Goal: Find specific page/section: Find specific page/section

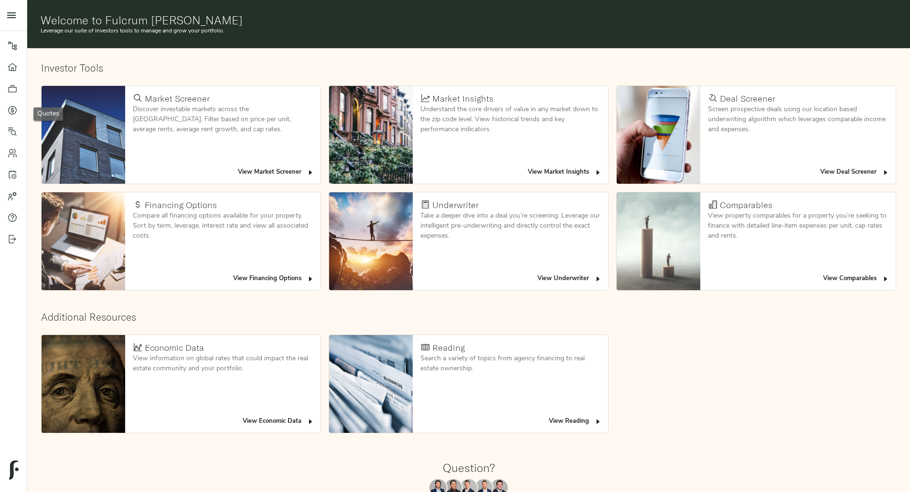
click at [2, 110] on link "Quotes" at bounding box center [13, 109] width 27 height 21
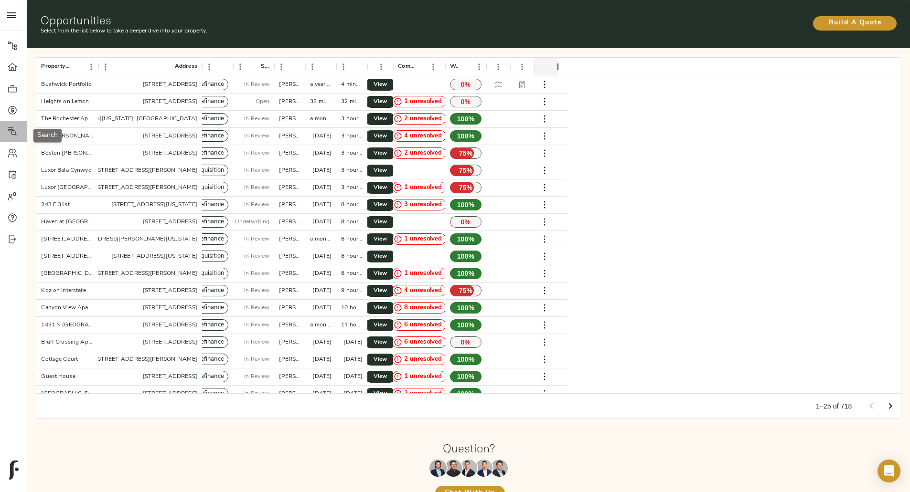
click at [12, 129] on icon at bounding box center [12, 131] width 9 height 9
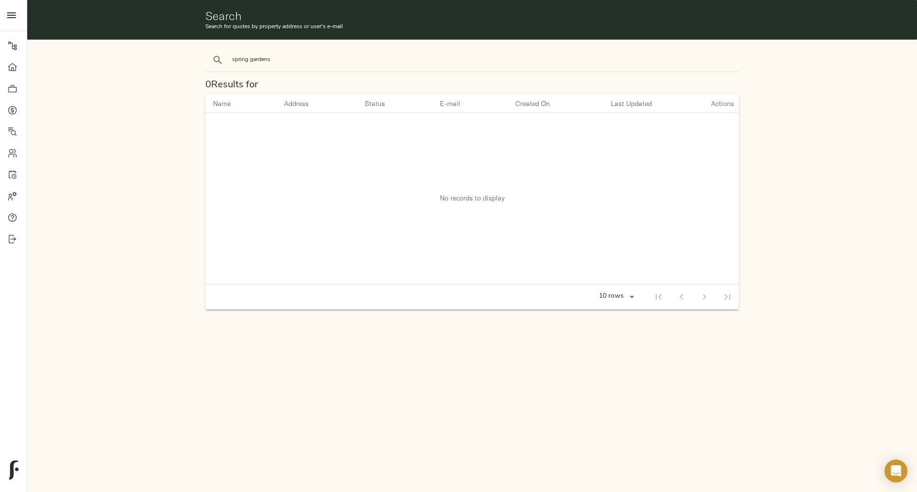
type input "spring gardens"
click at [207, 50] on button "search" at bounding box center [217, 60] width 21 height 21
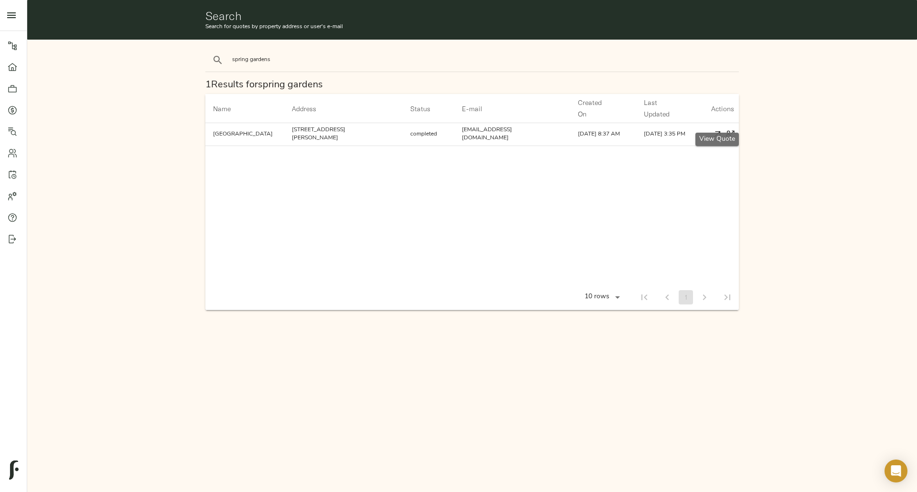
click at [718, 129] on icon "button" at bounding box center [717, 134] width 10 height 10
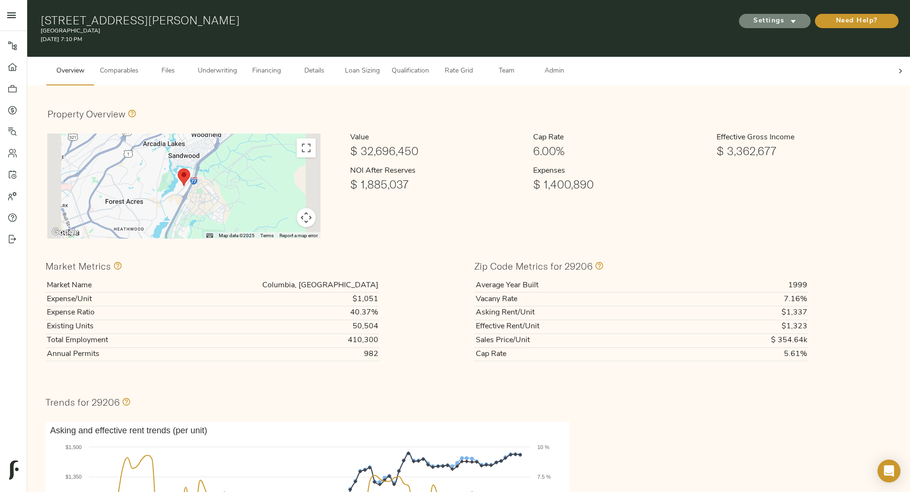
click at [739, 23] on button "Settings" at bounding box center [775, 21] width 72 height 14
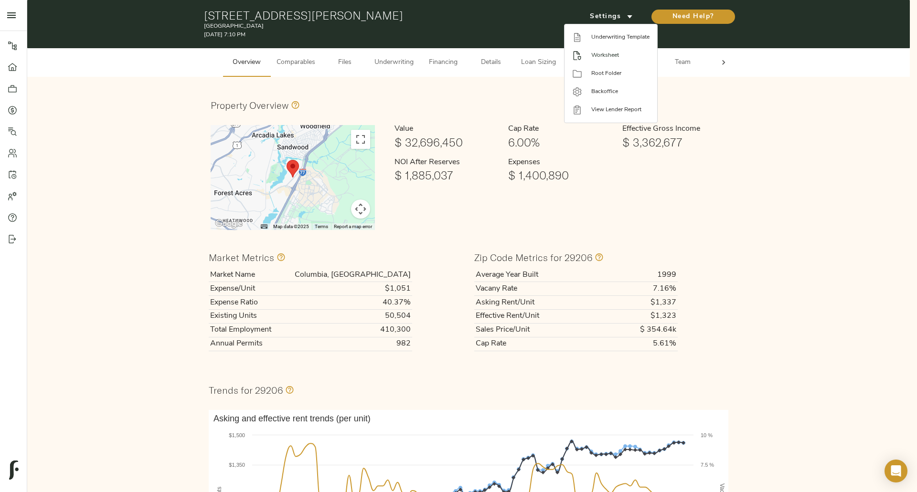
click at [598, 54] on span "Worksheet" at bounding box center [620, 55] width 58 height 9
click at [512, 24] on div at bounding box center [458, 246] width 917 height 492
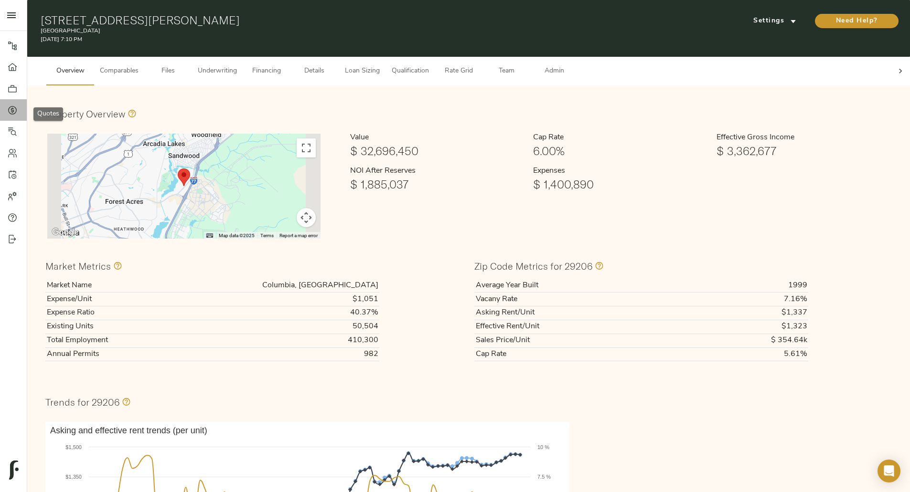
click at [11, 108] on icon at bounding box center [13, 111] width 10 height 10
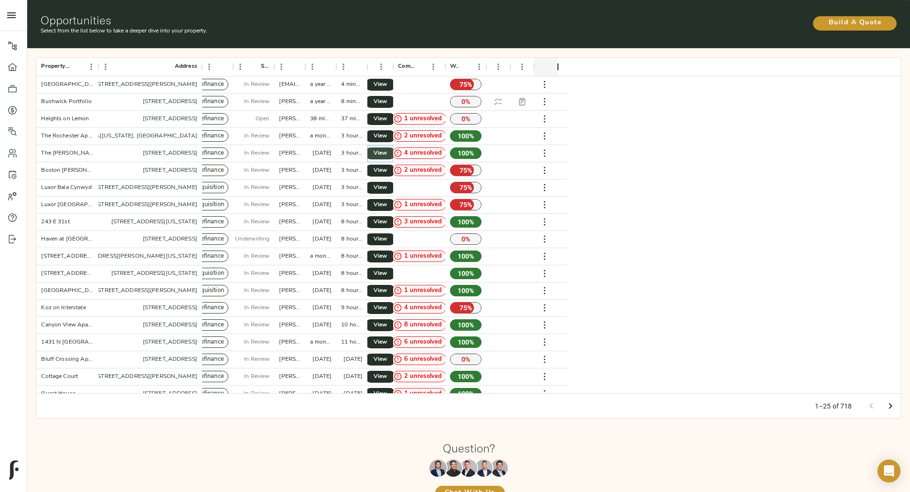
click at [386, 149] on span "View" at bounding box center [379, 154] width 11 height 10
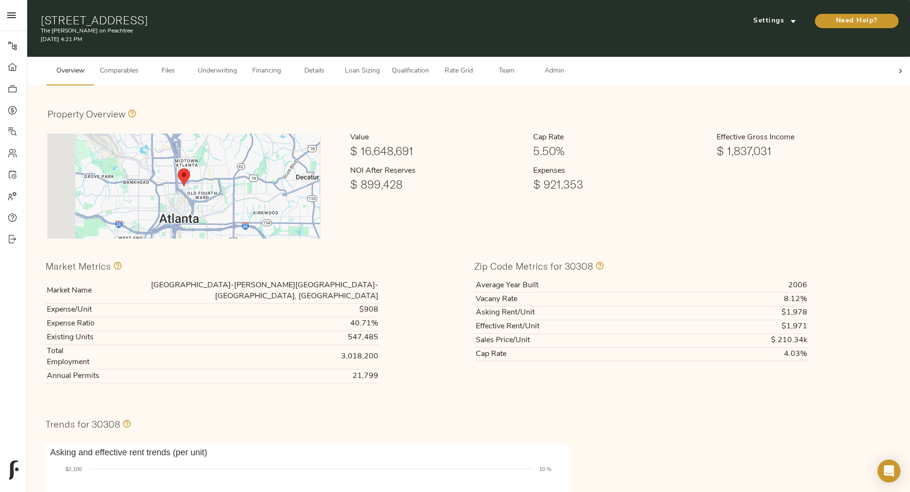
click at [735, 11] on div "Settings" at bounding box center [772, 20] width 75 height 19
click at [788, 21] on icon "submit" at bounding box center [793, 21] width 10 height 10
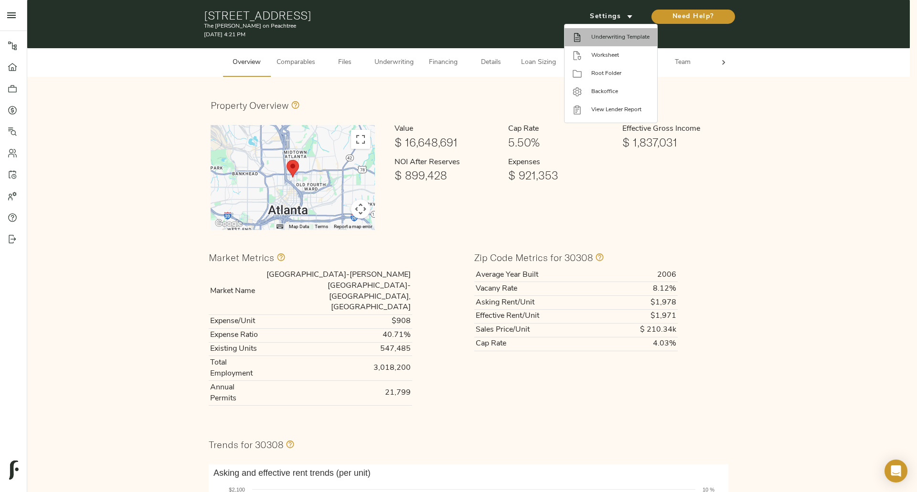
click at [625, 40] on span "Underwriting Template" at bounding box center [620, 37] width 58 height 9
click at [589, 59] on div at bounding box center [581, 56] width 19 height 10
click at [11, 110] on div at bounding box center [458, 246] width 917 height 492
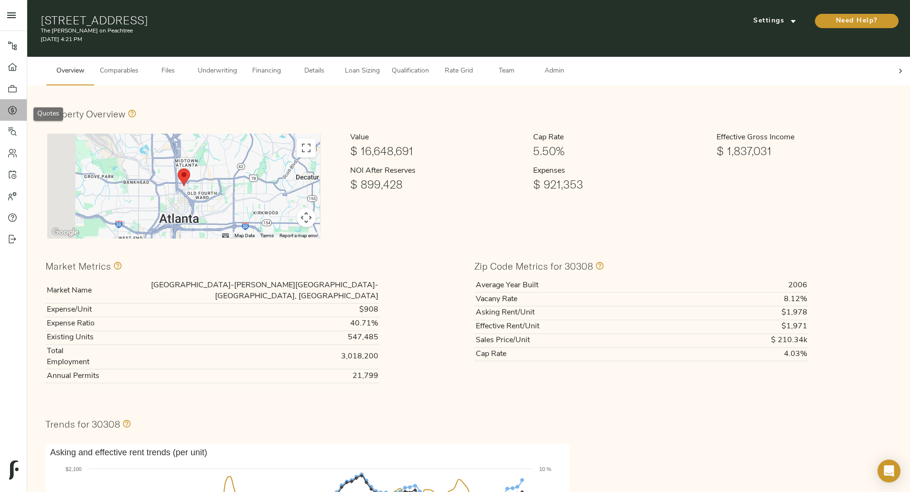
click at [11, 114] on icon at bounding box center [12, 110] width 9 height 9
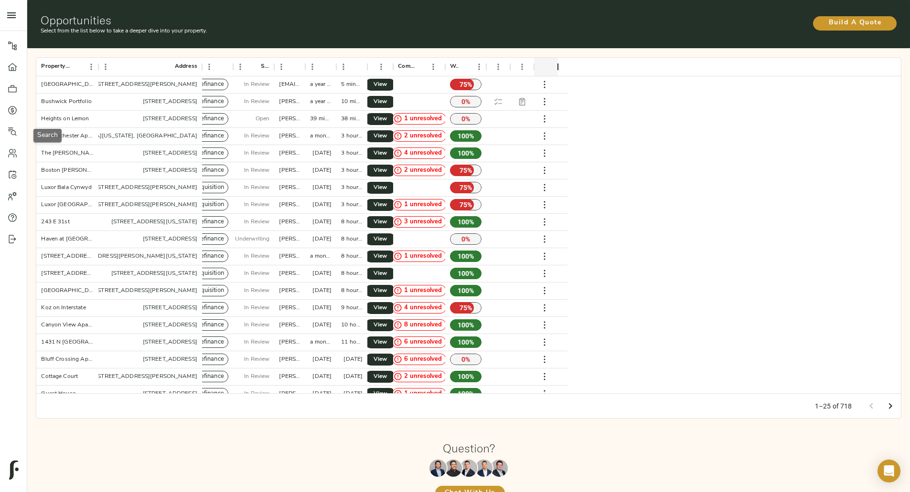
click at [11, 128] on icon at bounding box center [12, 131] width 9 height 9
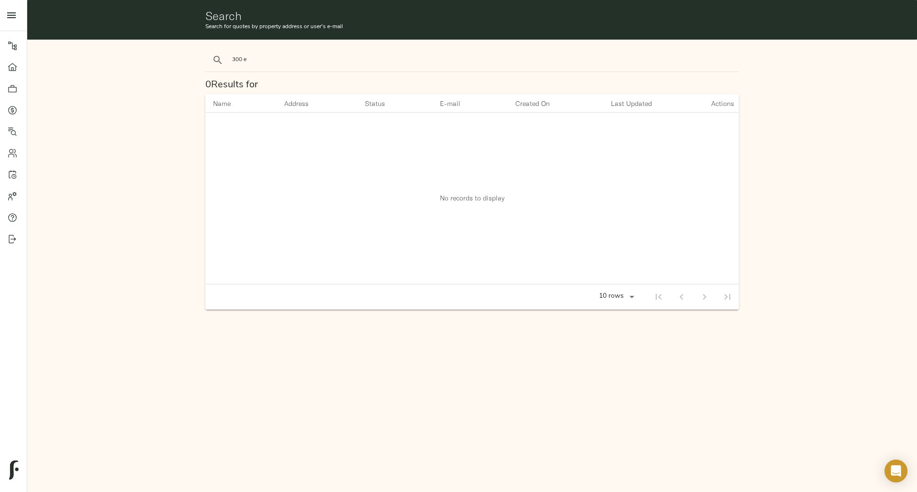
type input "300 e"
click at [207, 50] on button "search" at bounding box center [217, 60] width 21 height 21
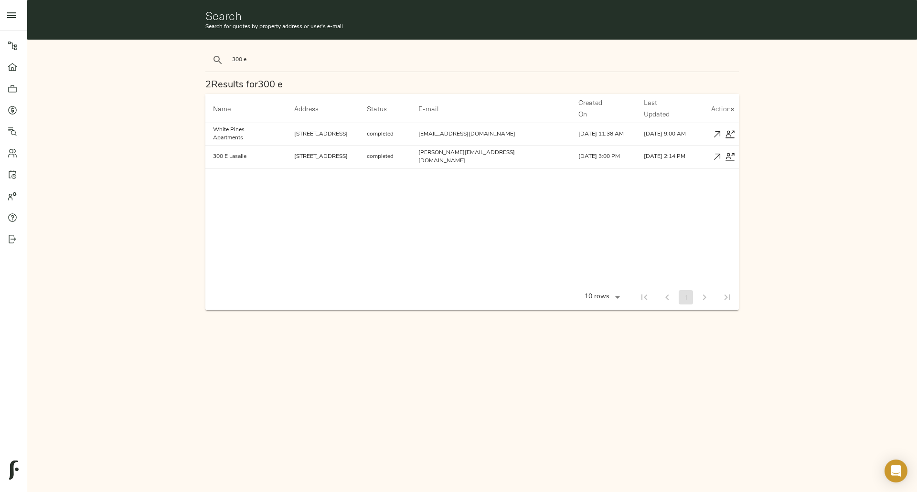
click at [712, 152] on icon "button" at bounding box center [717, 157] width 10 height 10
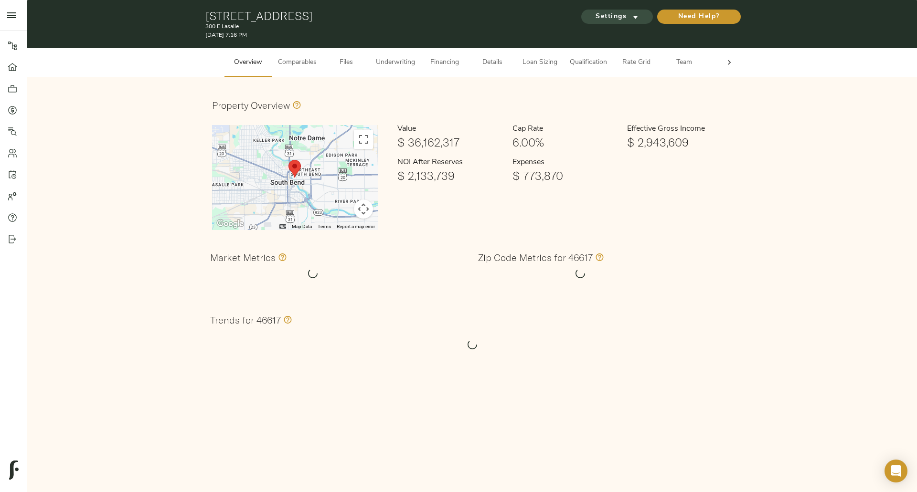
click at [606, 14] on span "Settings" at bounding box center [617, 17] width 53 height 12
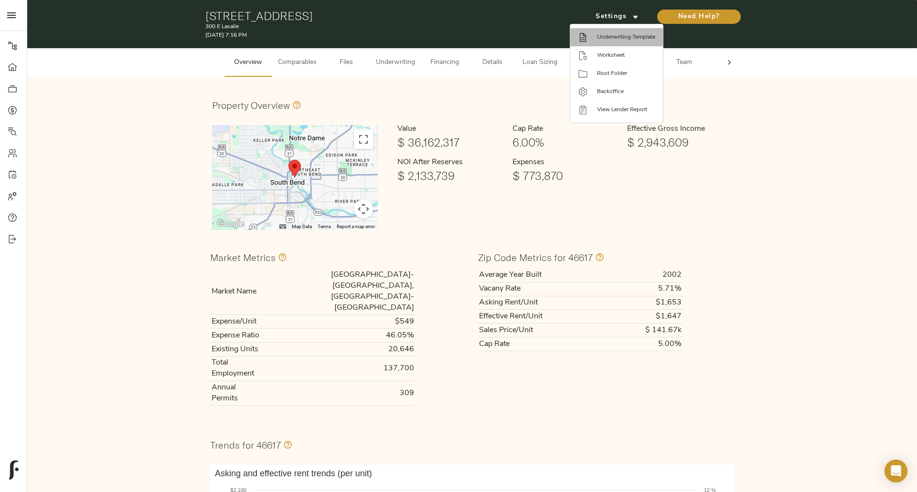
click at [609, 42] on li "Underwriting Template" at bounding box center [616, 37] width 93 height 18
